Goal: Task Accomplishment & Management: Complete application form

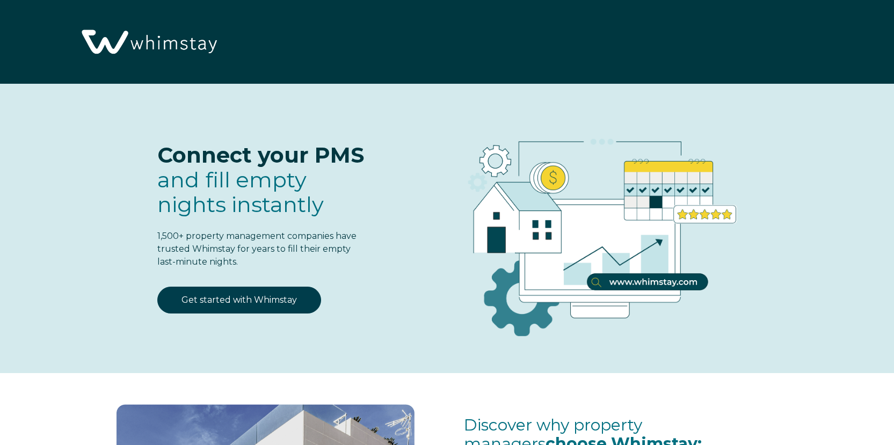
select select "US"
select select "Standard"
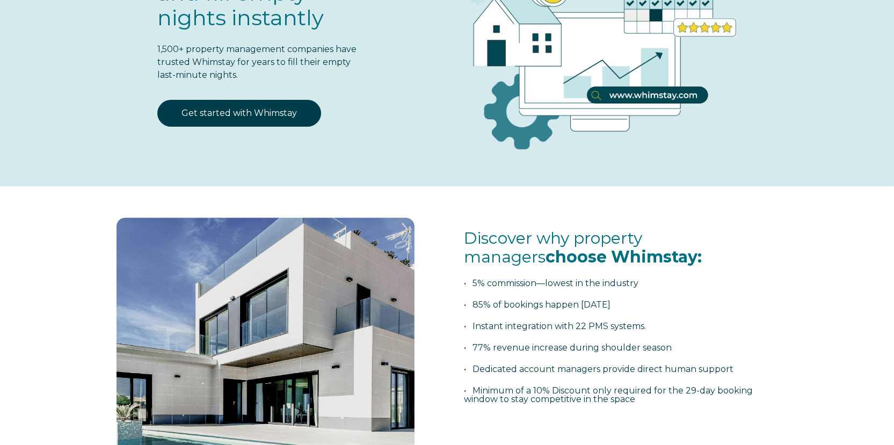
scroll to position [107, 0]
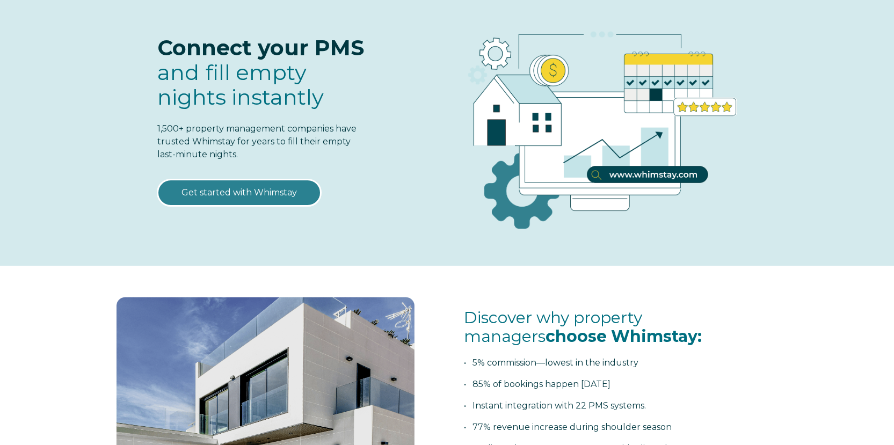
click at [279, 194] on link "Get started with Whimstay" at bounding box center [239, 192] width 164 height 27
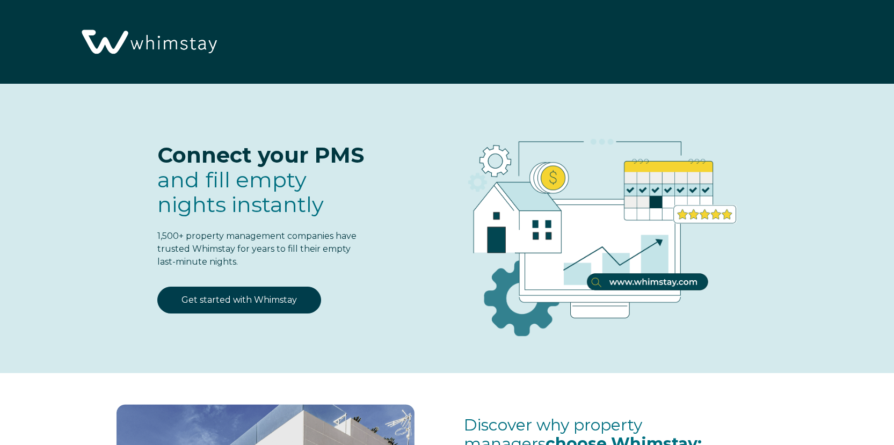
select select "US"
select select "Standard"
